Goal: Information Seeking & Learning: Check status

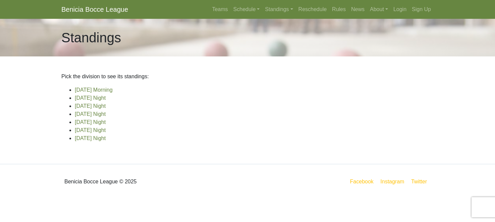
scroll to position [54, 0]
click at [86, 141] on link "[DATE] Night" at bounding box center [90, 138] width 31 height 6
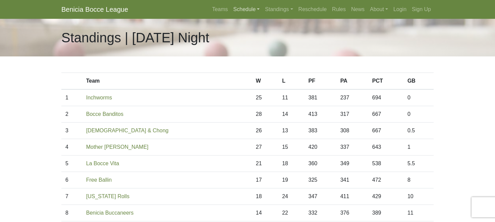
click at [231, 15] on link "Schedule" at bounding box center [247, 9] width 32 height 13
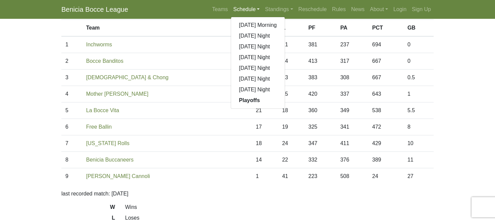
scroll to position [76, 0]
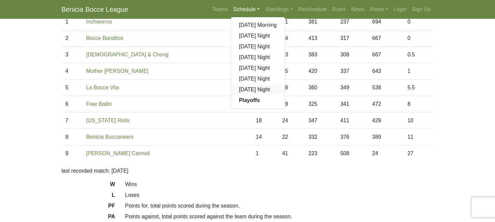
click at [232, 95] on link "[DATE] Night" at bounding box center [258, 89] width 54 height 11
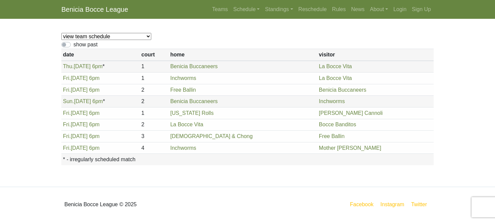
scroll to position [129, 0]
click at [231, 15] on link "Schedule" at bounding box center [247, 9] width 32 height 13
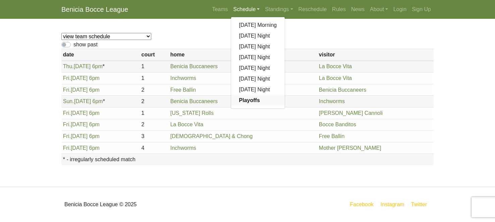
click at [239, 103] on strong "Playoffs" at bounding box center [249, 100] width 21 height 6
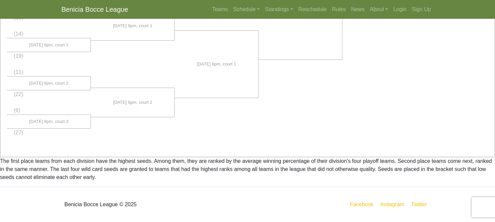
scroll to position [649, 0]
click at [266, 14] on link "Standings" at bounding box center [278, 9] width 33 height 13
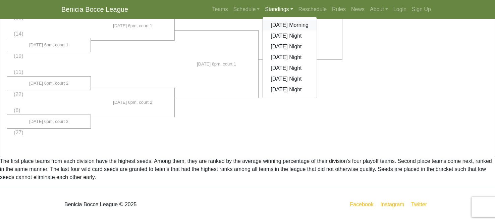
click at [291, 31] on link "[DATE] Morning" at bounding box center [290, 25] width 54 height 11
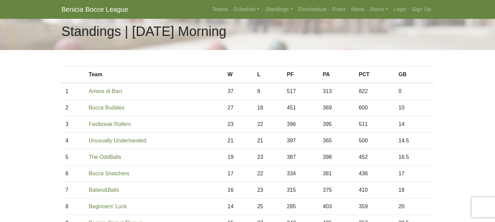
scroll to position [8, 0]
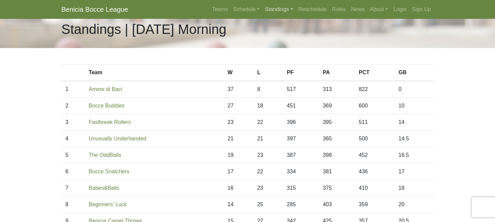
click at [277, 14] on link "Standings" at bounding box center [278, 9] width 33 height 13
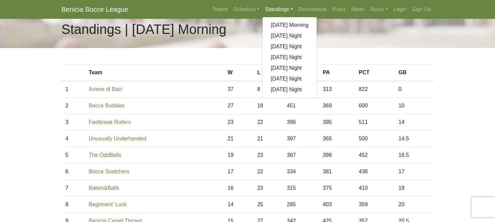
click at [420, 48] on div "Standings | Sunday Morning" at bounding box center [247, 29] width 382 height 38
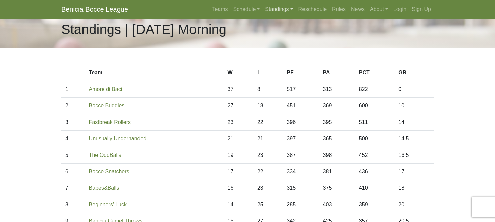
click at [262, 16] on link "Standings" at bounding box center [278, 9] width 33 height 13
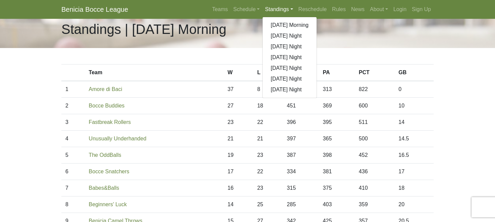
click at [262, 16] on link "Standings" at bounding box center [278, 9] width 33 height 13
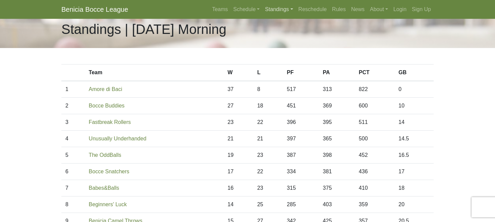
click at [262, 16] on link "Standings" at bounding box center [278, 9] width 33 height 13
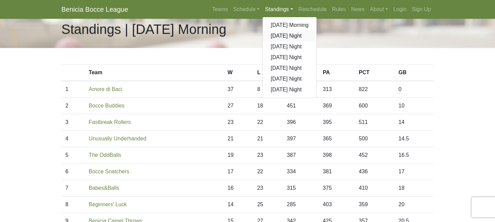
click at [271, 41] on link "[DATE] Night" at bounding box center [290, 36] width 54 height 11
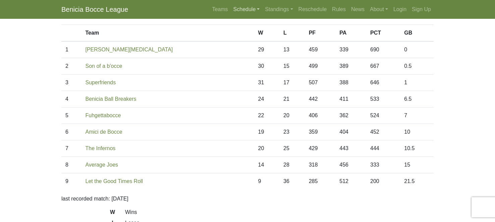
scroll to position [48, 0]
click at [269, 12] on link "Standings" at bounding box center [278, 9] width 33 height 13
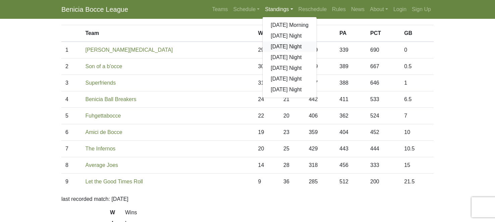
click at [277, 52] on link "[DATE] Night" at bounding box center [290, 46] width 54 height 11
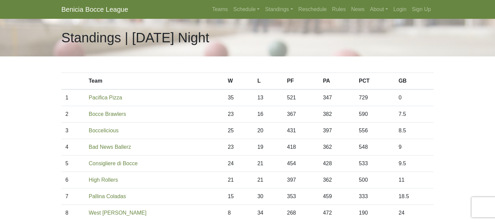
scroll to position [1, 0]
click at [262, 16] on link "Standings" at bounding box center [278, 9] width 33 height 13
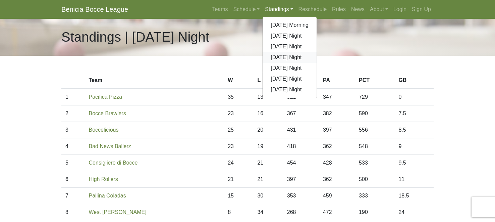
click at [273, 63] on link "[DATE] Night" at bounding box center [290, 57] width 54 height 11
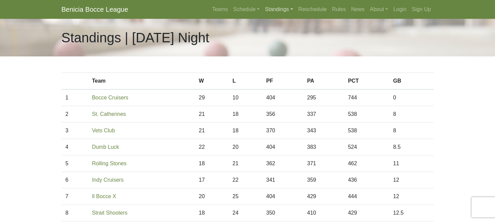
click at [273, 15] on link "Standings" at bounding box center [278, 9] width 33 height 13
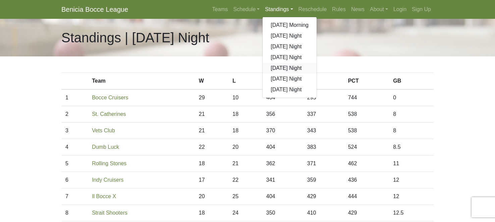
click at [280, 73] on link "[DATE] Night" at bounding box center [290, 68] width 54 height 11
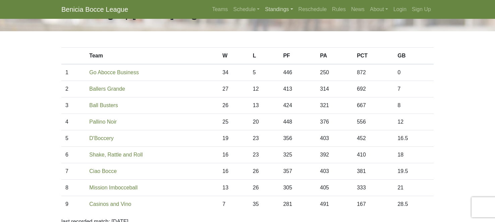
scroll to position [24, 0]
click at [266, 15] on link "Standings" at bounding box center [278, 9] width 33 height 13
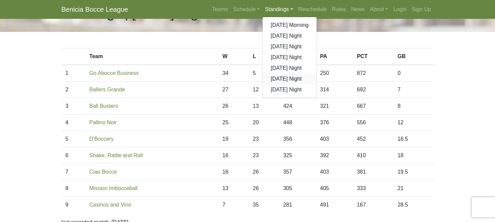
click at [303, 84] on link "[DATE] Night" at bounding box center [290, 78] width 54 height 11
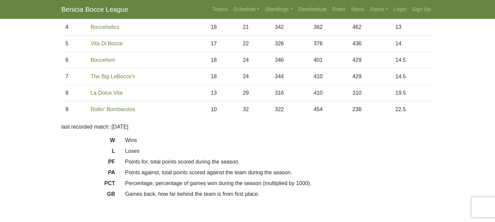
scroll to position [119, 2]
click at [262, 16] on link "Standings" at bounding box center [278, 9] width 33 height 13
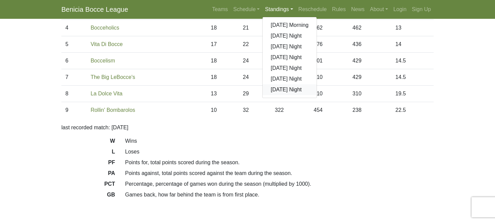
click at [281, 95] on link "[DATE] Night" at bounding box center [290, 89] width 54 height 11
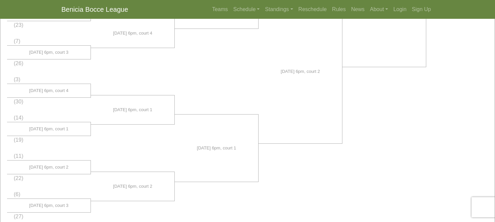
scroll to position [484, 0]
